Goal: Information Seeking & Learning: Learn about a topic

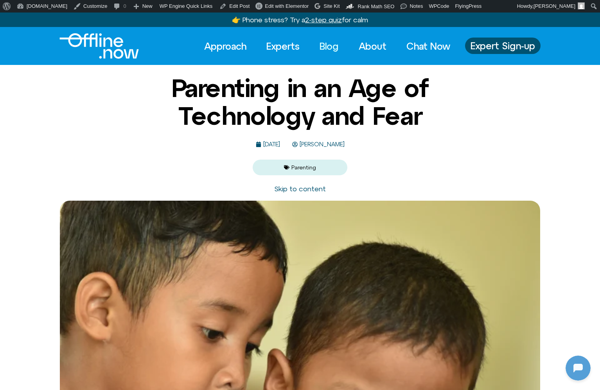
click at [322, 43] on link "Blog" at bounding box center [329, 46] width 33 height 17
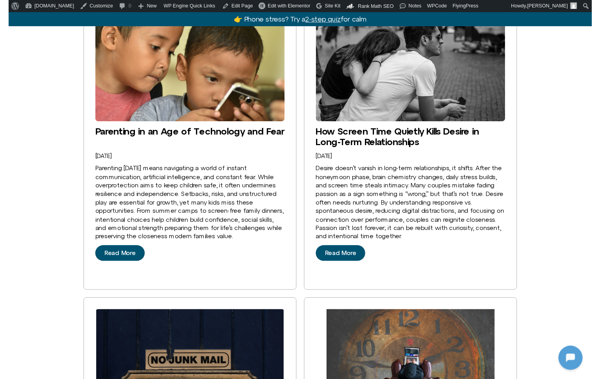
scroll to position [267, 0]
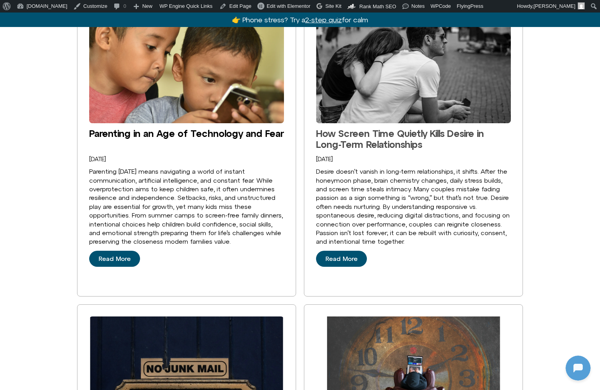
click at [348, 128] on link "How Screen Time Quietly Kills Desire in Long-Term Relationships" at bounding box center [400, 139] width 168 height 22
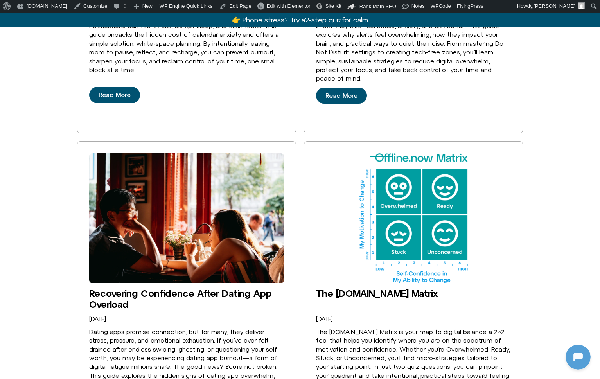
scroll to position [1141, 0]
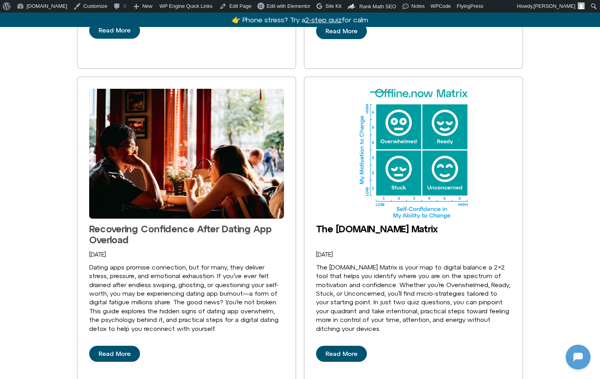
click at [178, 223] on link "Recovering Confidence After Dating App Overload" at bounding box center [180, 234] width 183 height 22
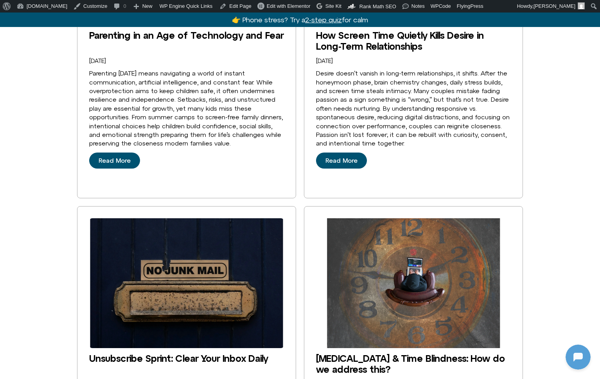
scroll to position [421, 0]
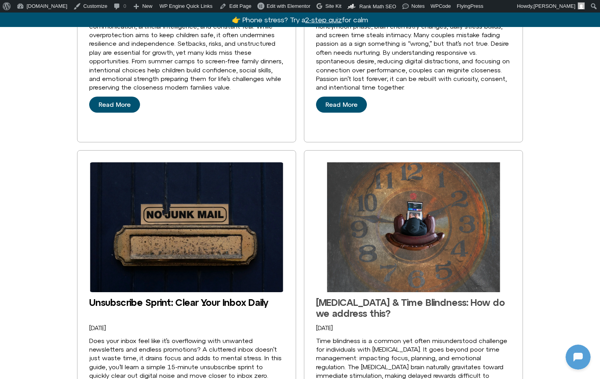
click at [357, 297] on link "[MEDICAL_DATA] & Time Blindness: How do we address this?" at bounding box center [410, 308] width 189 height 22
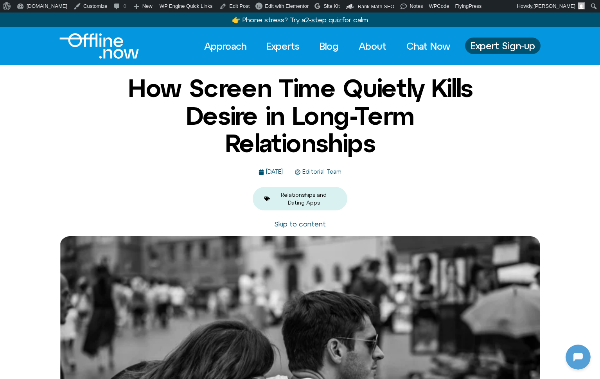
scroll to position [104, 0]
click at [330, 44] on link "Blog" at bounding box center [329, 46] width 33 height 17
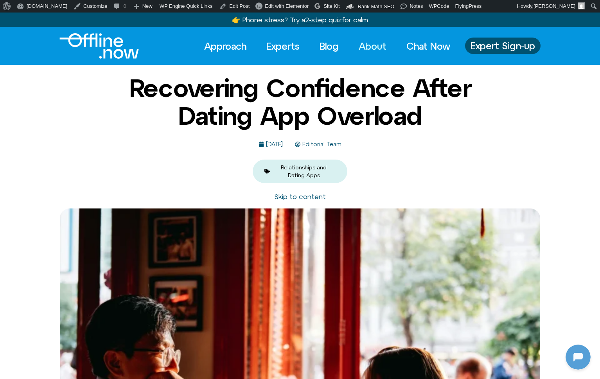
scroll to position [104, 0]
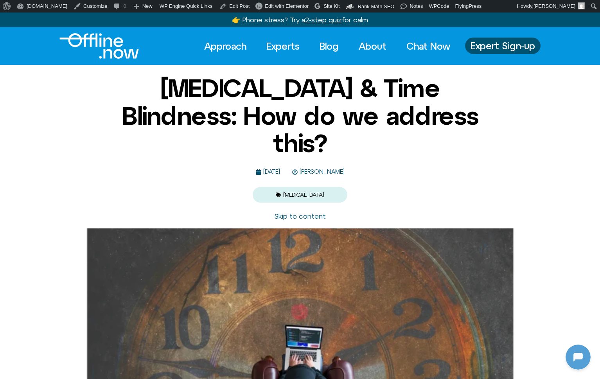
scroll to position [104, 0]
click at [335, 169] on span "Harshi Sritharan" at bounding box center [321, 172] width 47 height 7
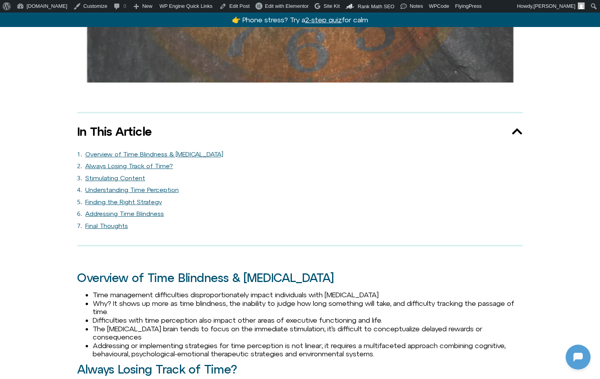
scroll to position [0, 0]
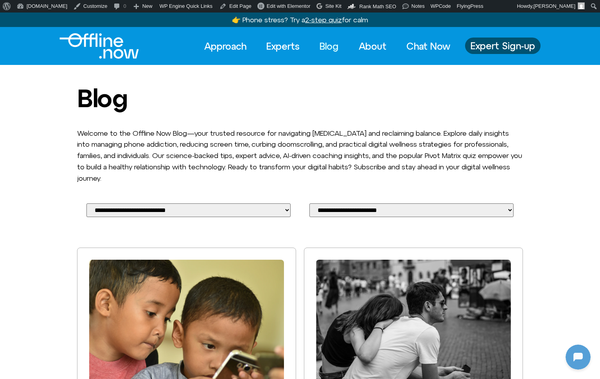
scroll to position [232, 0]
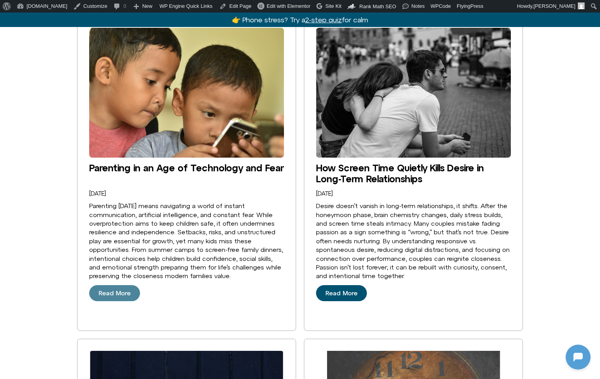
click at [110, 290] on span "Read More" at bounding box center [115, 293] width 32 height 7
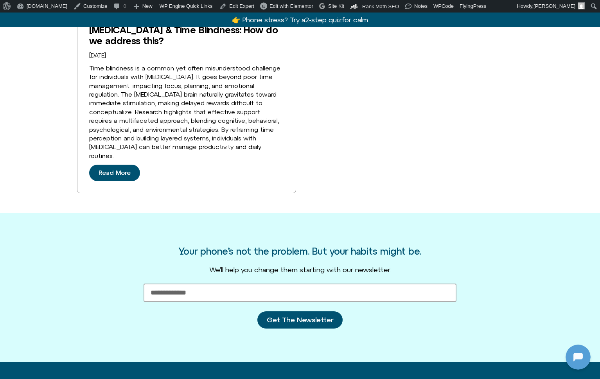
scroll to position [1532, 0]
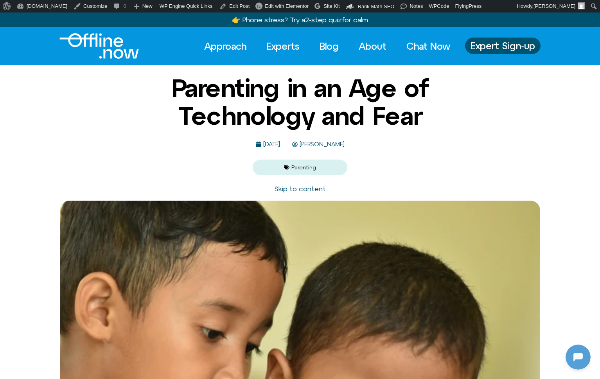
click at [337, 142] on span "[PERSON_NAME]" at bounding box center [321, 144] width 47 height 7
click at [339, 144] on span "Mark Diamond" at bounding box center [321, 144] width 47 height 7
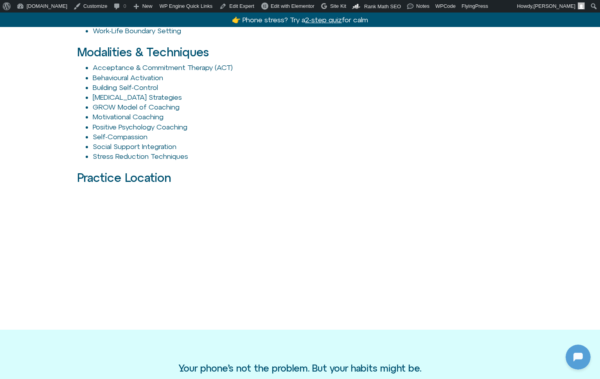
scroll to position [1034, 0]
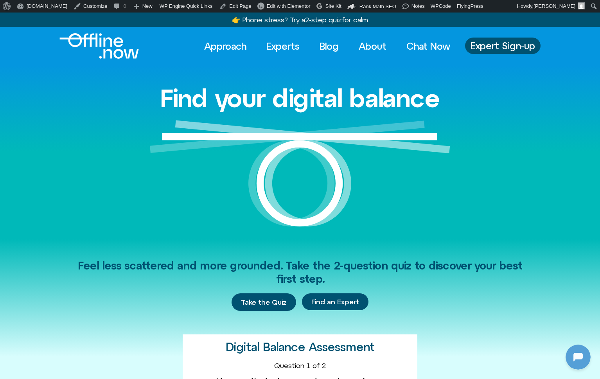
scroll to position [104, 0]
